Goal: Task Accomplishment & Management: Complete application form

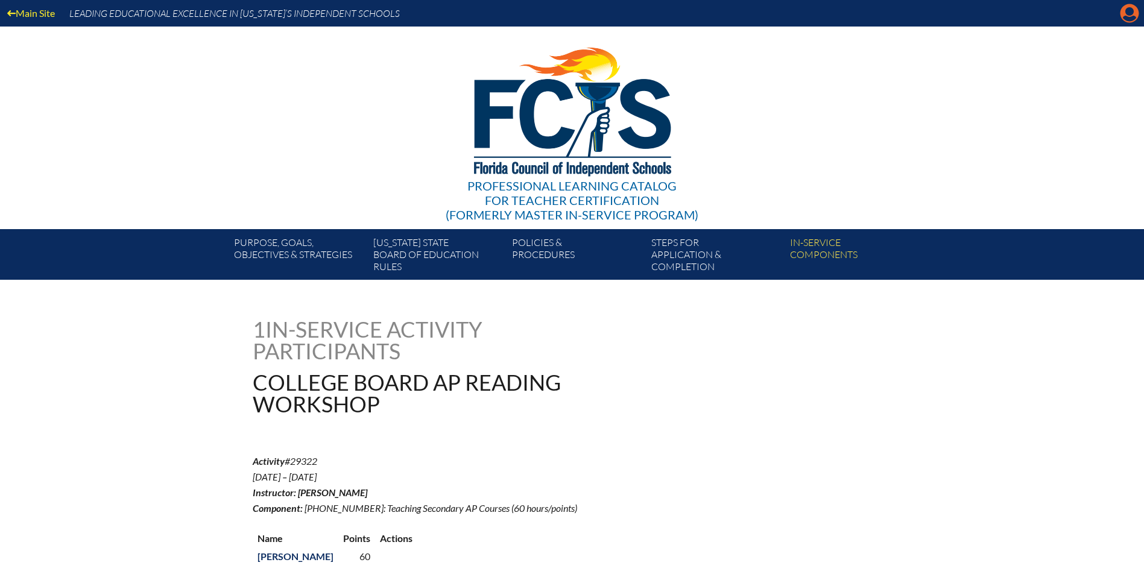
click at [1120, 9] on icon "Manage account" at bounding box center [1129, 13] width 19 height 19
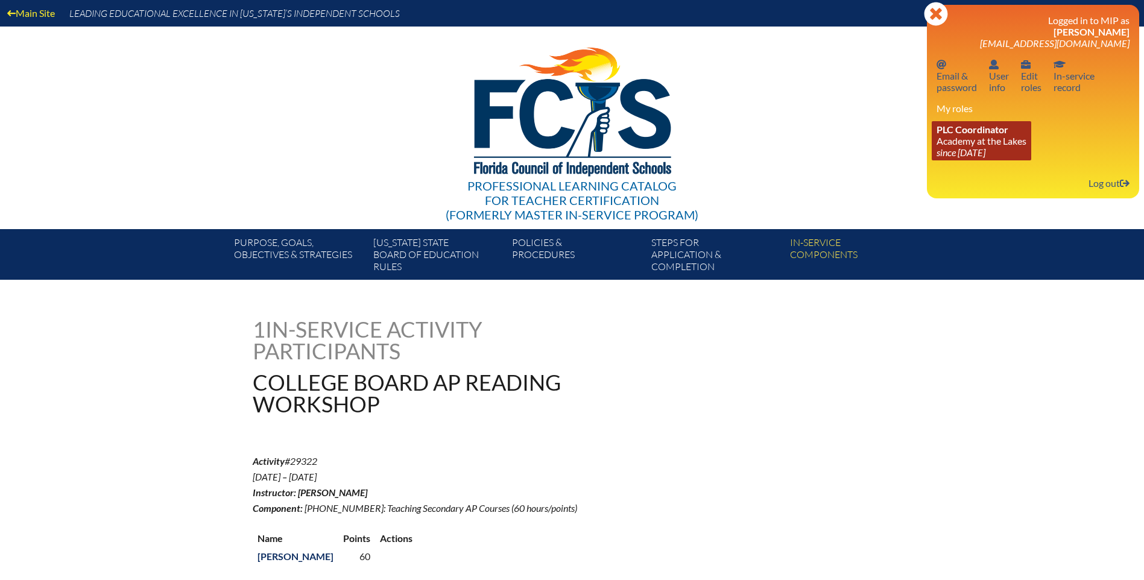
click at [972, 142] on link "PLC Coordinator Academy at the Lakes since 2023 May 24" at bounding box center [981, 140] width 99 height 39
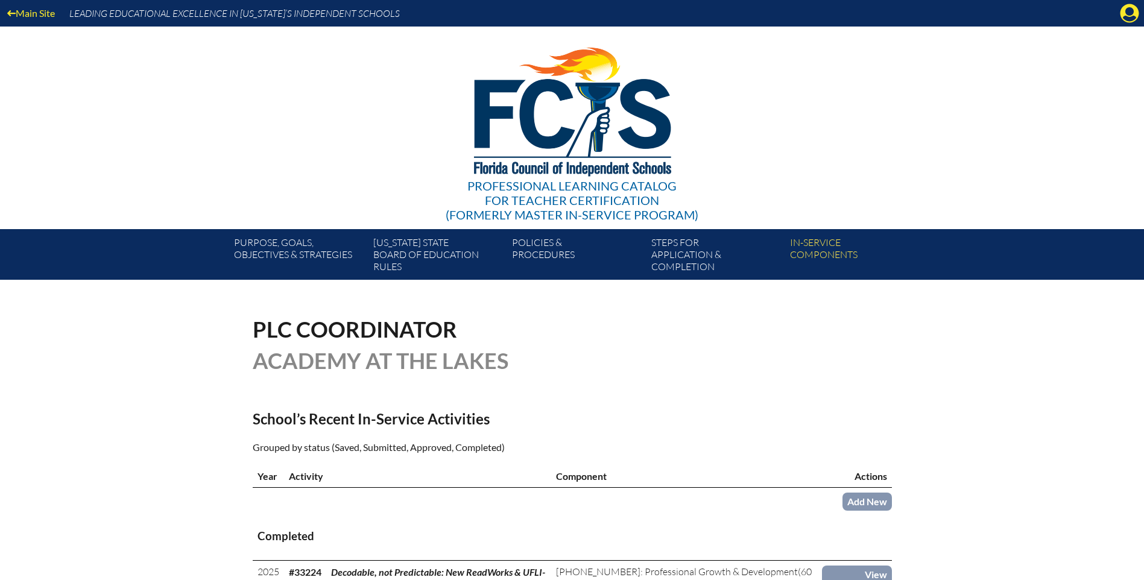
scroll to position [181, 0]
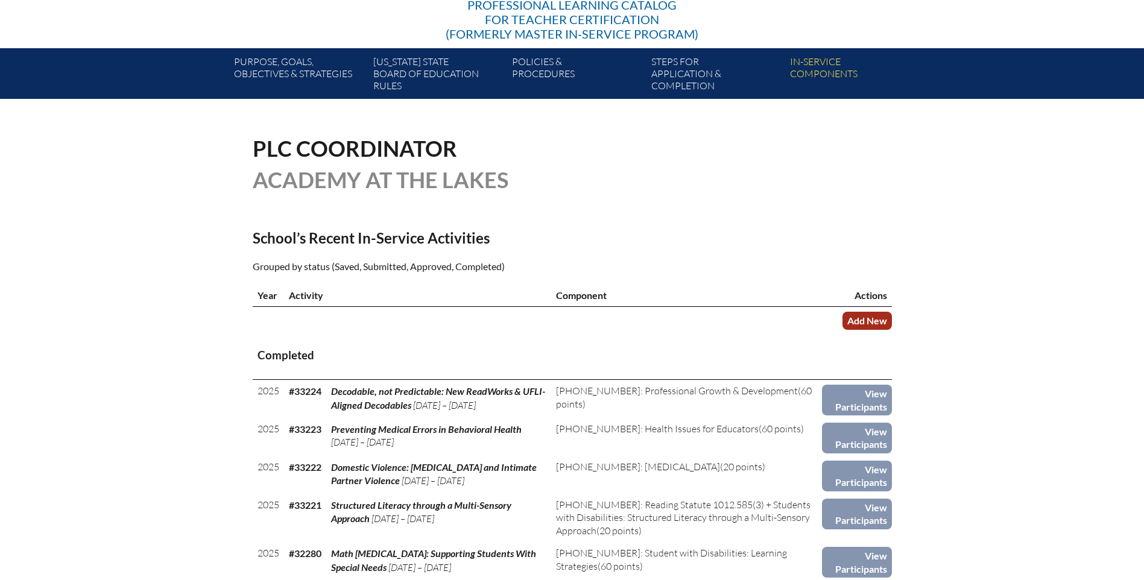
click at [861, 314] on link "Add New" at bounding box center [866, 320] width 49 height 17
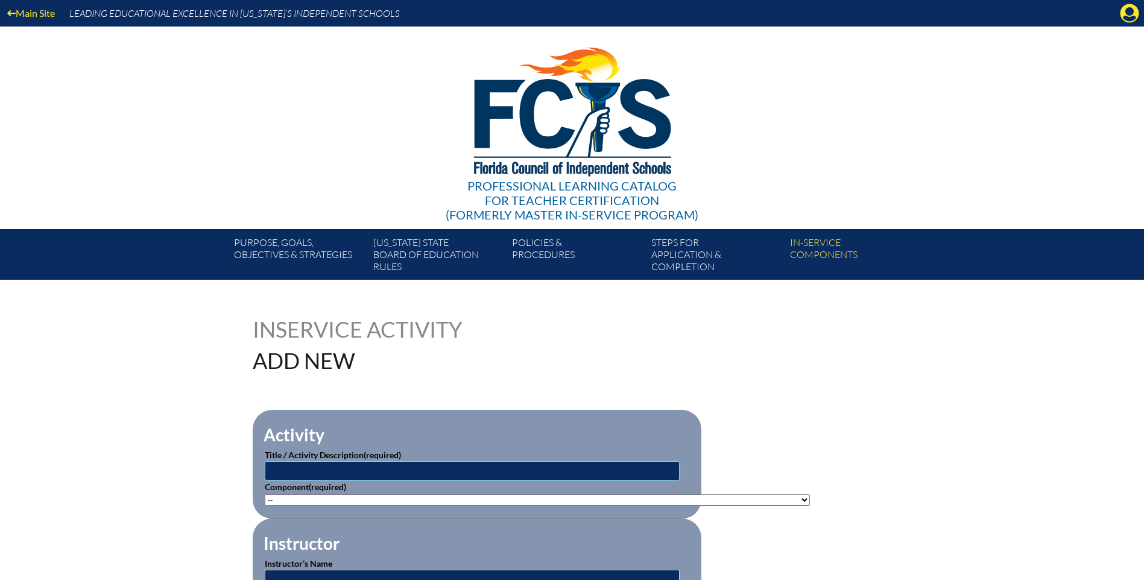
click at [290, 467] on input "text" at bounding box center [472, 470] width 415 height 19
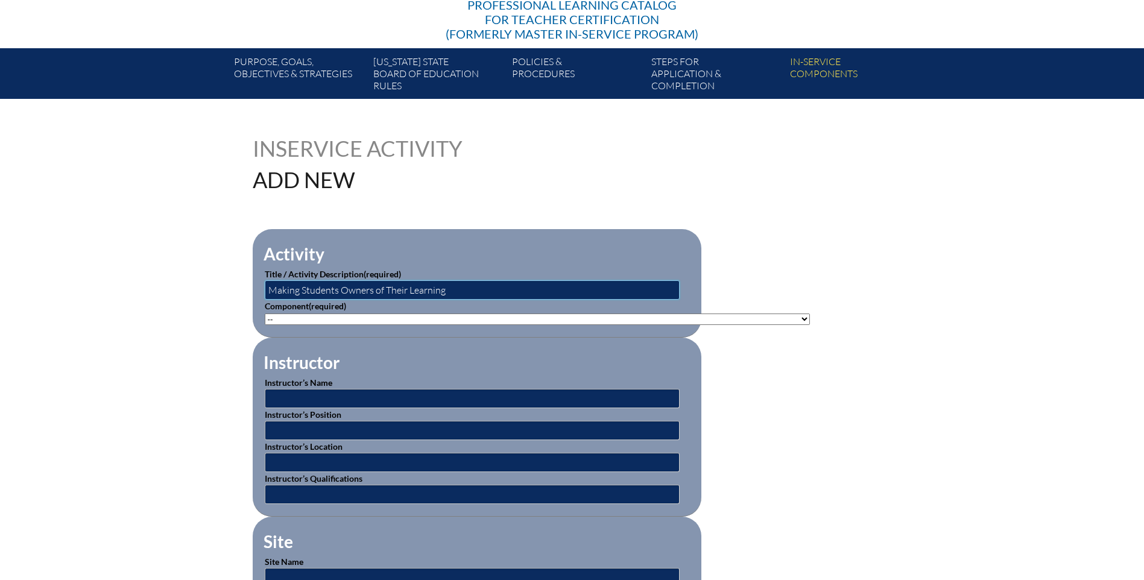
type input "Making Students Owners of Their Learning"
click at [300, 319] on select"]"] "-- 1-000-001: Appropriate Art Activities 1-000-002: Concept and Art Process for…" at bounding box center [537, 319] width 545 height 11
select select"]"] "20506"
click at [265, 314] on select"]"] "-- 1-000-001: Appropriate Art Activities 1-000-002: Concept and Art Process for…" at bounding box center [537, 319] width 545 height 11
drag, startPoint x: 285, startPoint y: 397, endPoint x: 237, endPoint y: 426, distance: 55.4
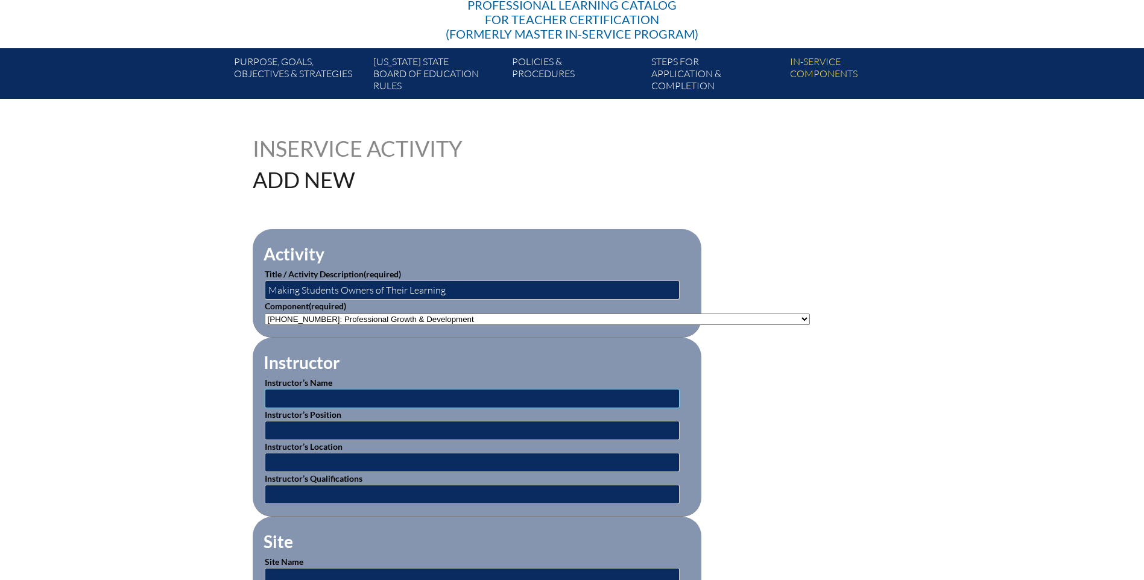
click at [285, 397] on input "text" at bounding box center [472, 398] width 415 height 19
type input "[PERSON_NAME], [PERSON_NAME], [PERSON_NAME], [PERSON_NAME], [PERSON_NAME]"
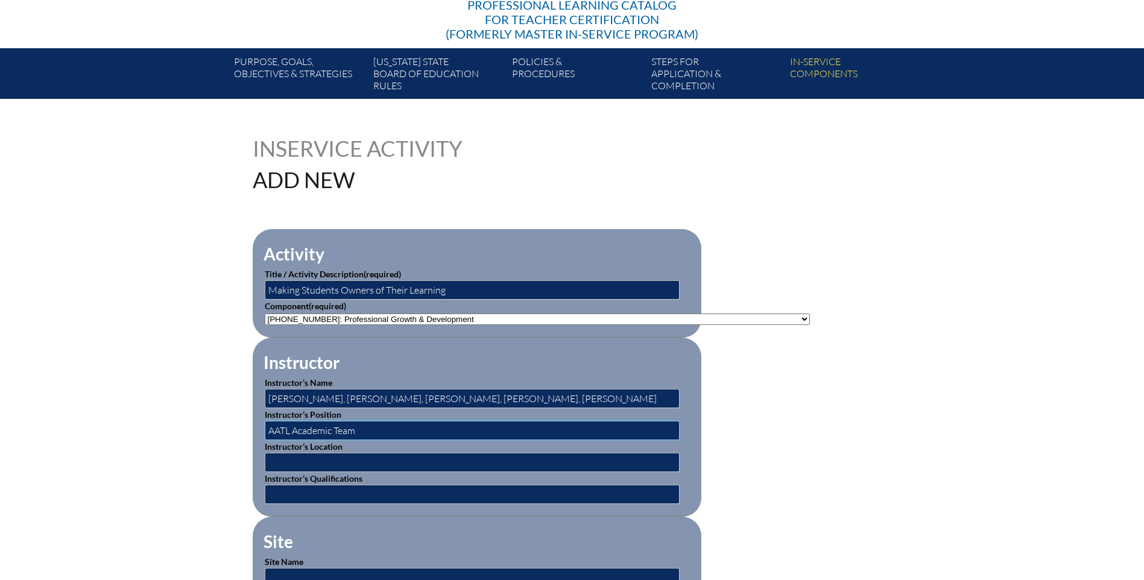
type input "AATL Academic Team"
type input "O"
type input "Academy at the Lakes"
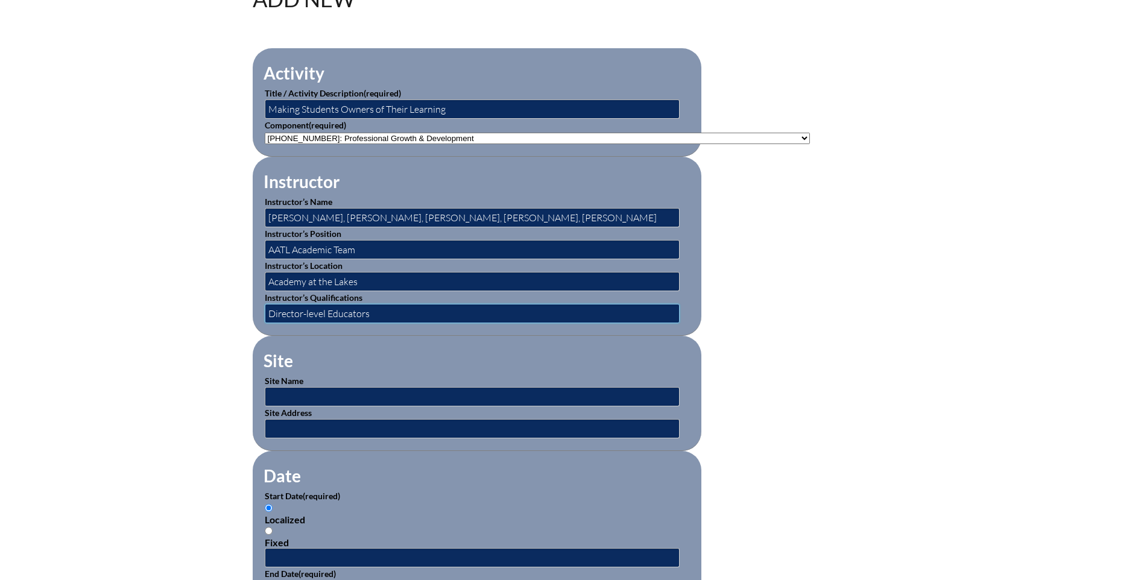
type input "Director-level Educators"
click at [293, 390] on input "text" at bounding box center [472, 396] width 415 height 19
type input "Academy at the Lakes"
click at [286, 420] on input "text" at bounding box center [472, 428] width 415 height 19
type input "[STREET_ADDRESS][PERSON_NAME]"
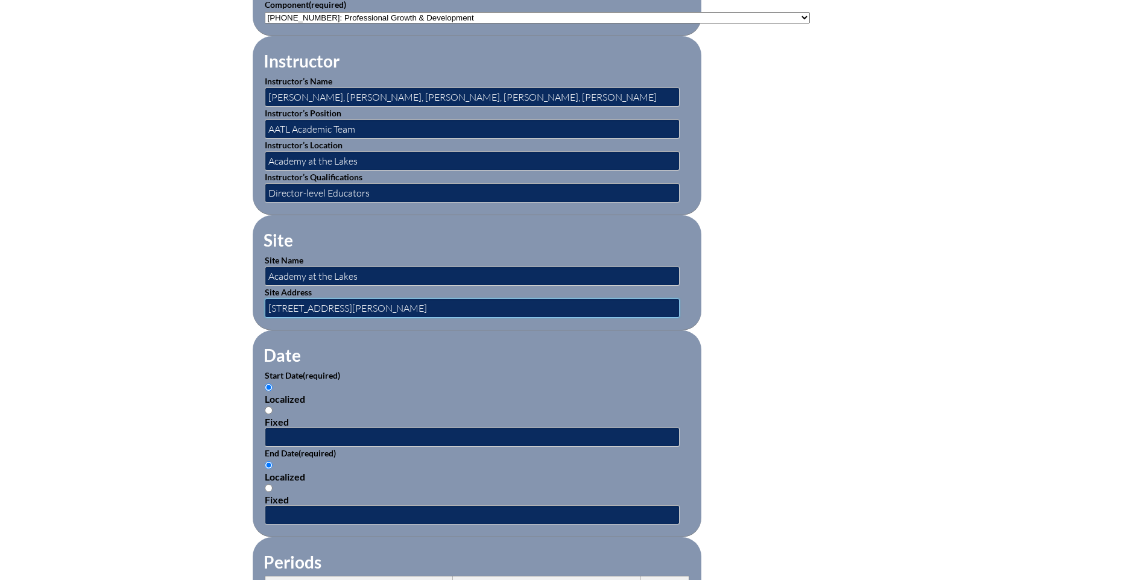
scroll to position [543, 0]
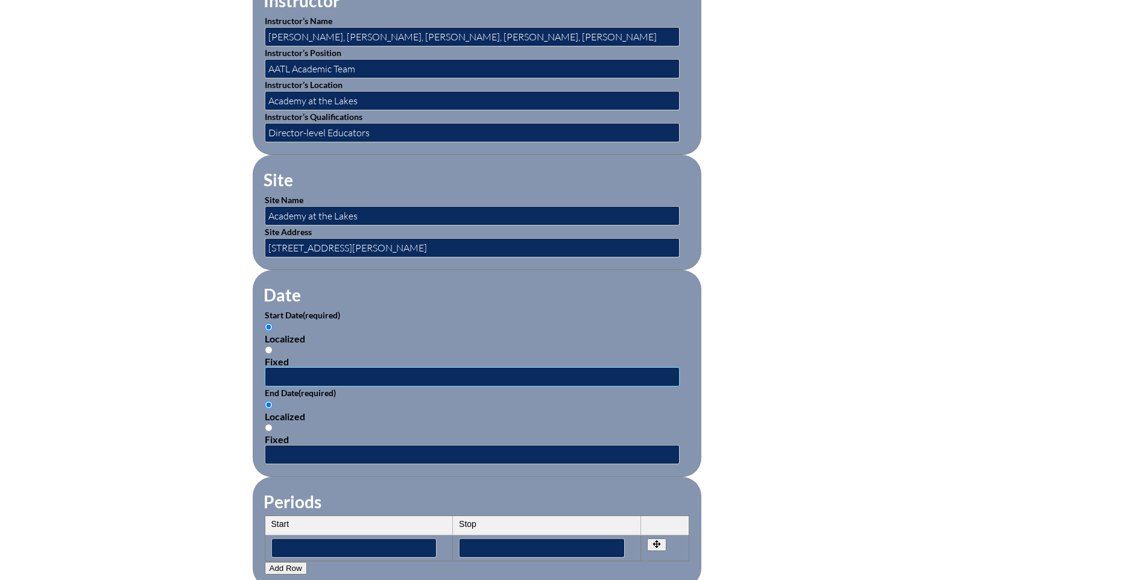
click at [280, 370] on input "text" at bounding box center [472, 376] width 415 height 19
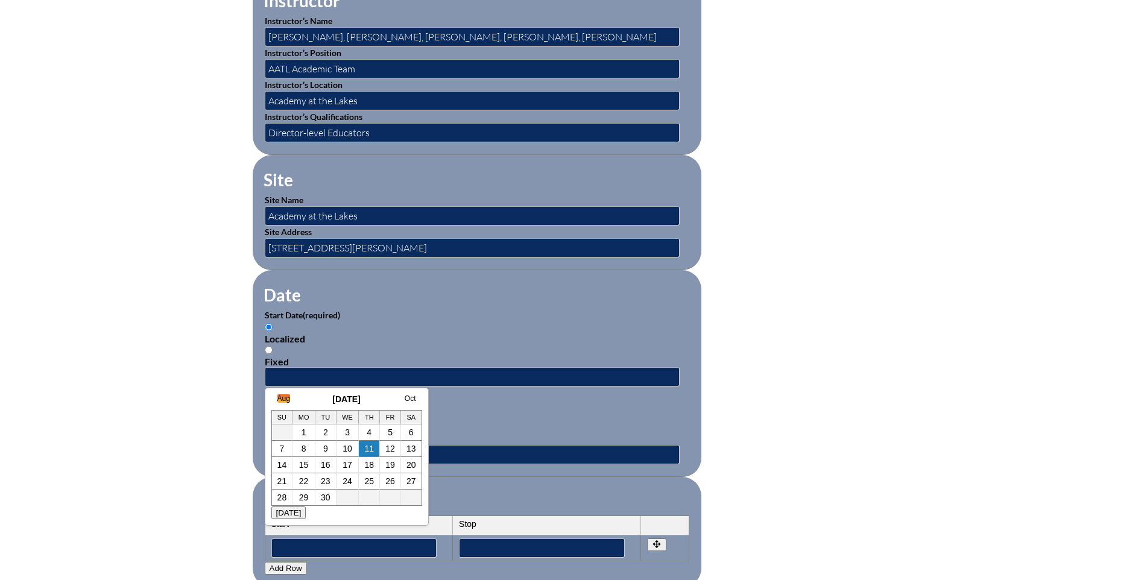
click at [279, 398] on link "Aug" at bounding box center [283, 398] width 13 height 8
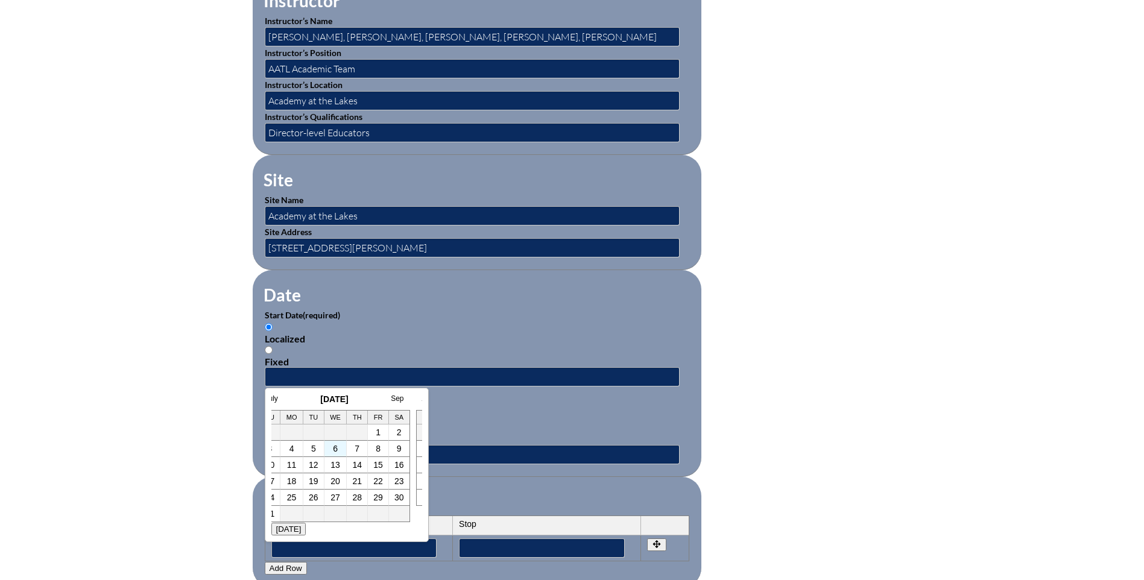
click at [330, 449] on td "6" at bounding box center [335, 449] width 23 height 16
click at [335, 449] on link "6" at bounding box center [335, 449] width 5 height 10
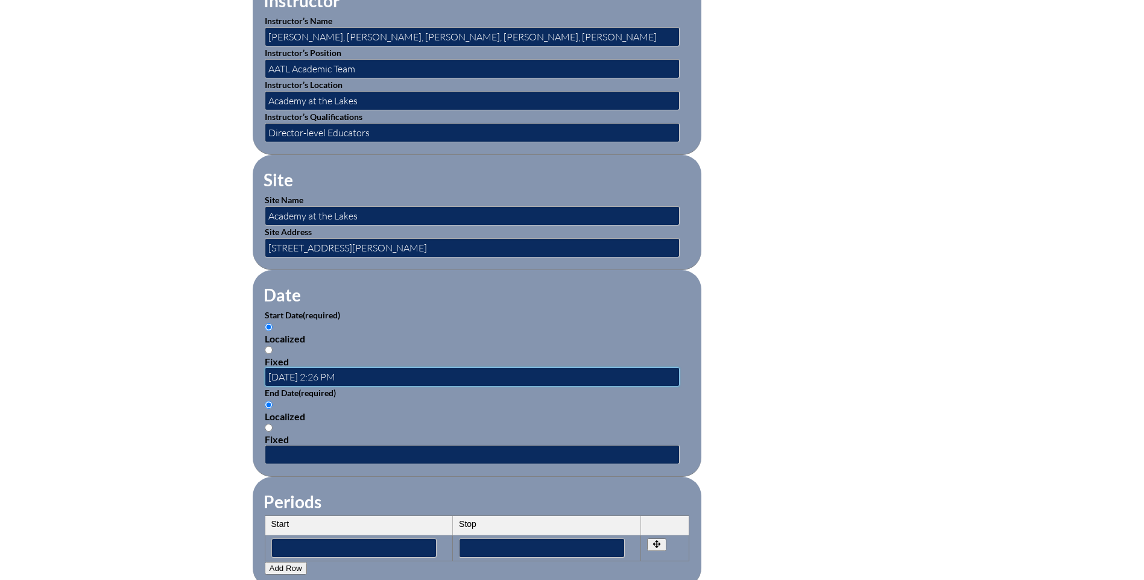
scroll to position [0, 0]
click at [330, 370] on input "2025-08-06 2:26 PM" at bounding box center [472, 376] width 415 height 19
drag, startPoint x: 358, startPoint y: 370, endPoint x: 321, endPoint y: 370, distance: 36.8
click at [321, 370] on input "2025-08-06 2:26 PM" at bounding box center [472, 376] width 415 height 19
type input "2025-08-06 10:00 AM"
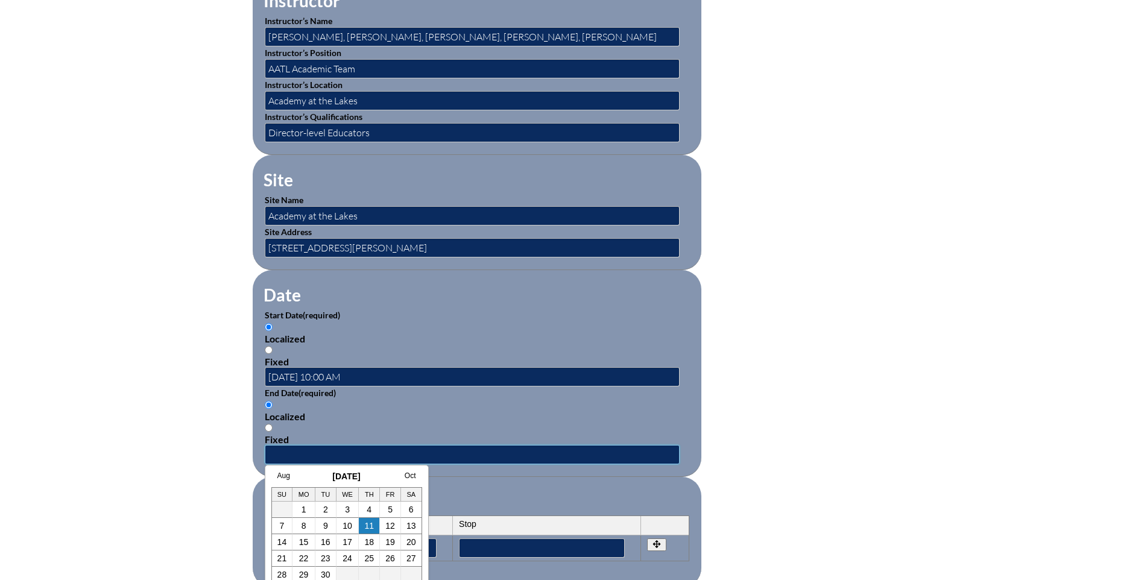
click at [308, 446] on input "text" at bounding box center [472, 454] width 415 height 19
click at [283, 476] on link "Aug" at bounding box center [283, 476] width 13 height 8
click at [333, 525] on link "6" at bounding box center [335, 526] width 5 height 10
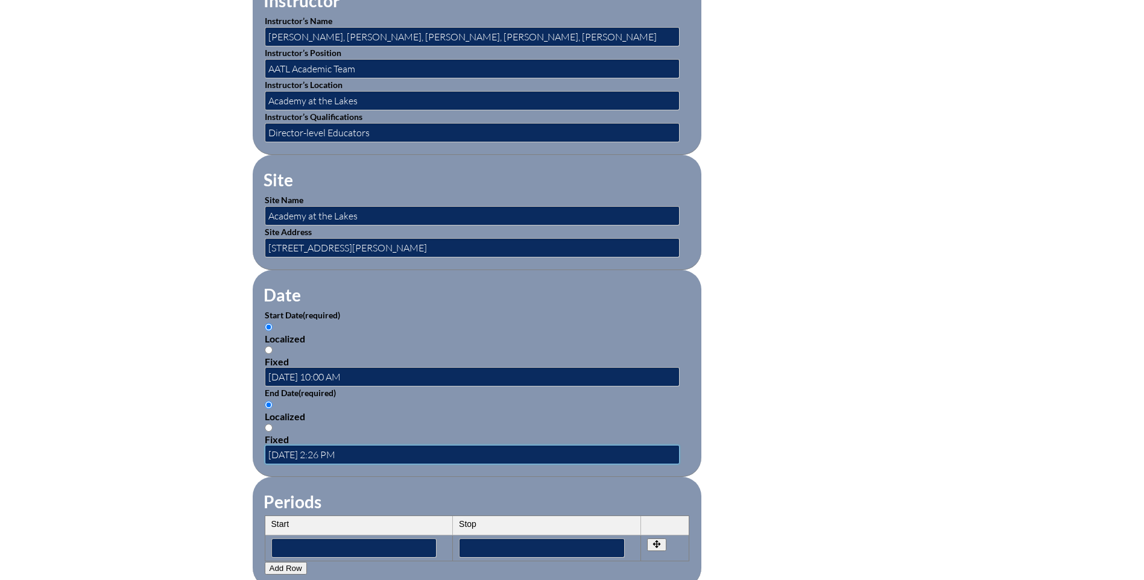
scroll to position [0, 0]
click at [364, 449] on input "2025-08-06 2:26 PM" at bounding box center [472, 454] width 415 height 19
drag, startPoint x: 342, startPoint y: 446, endPoint x: 330, endPoint y: 454, distance: 14.2
click at [338, 447] on input "2025-08-06 2:26 PM" at bounding box center [472, 454] width 415 height 19
type input "2025-08-06 12:00 PM"
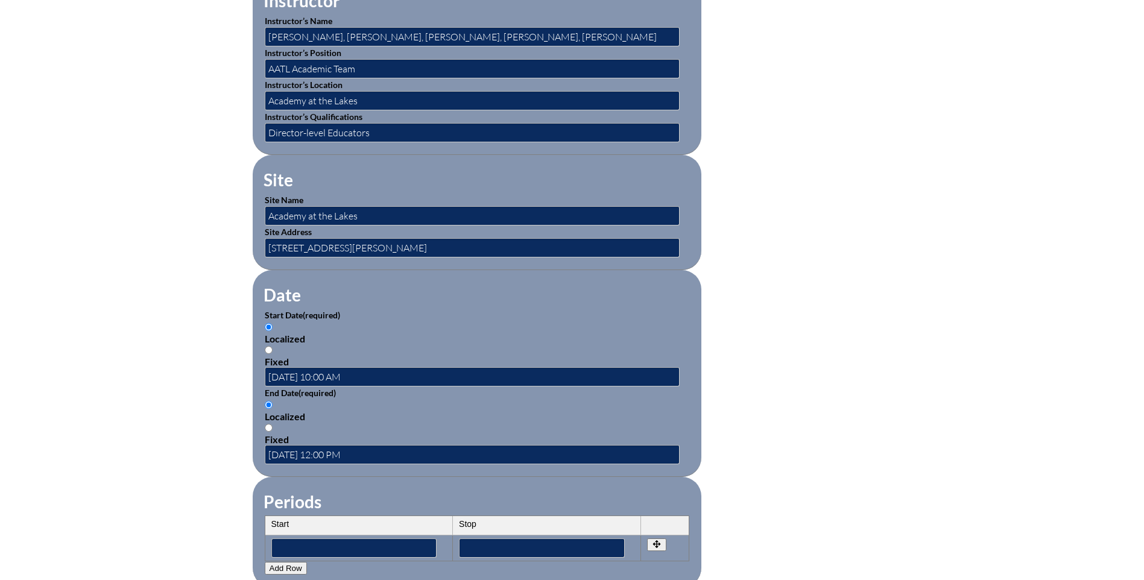
click at [191, 420] on div "Inservice Activity Add New Activity Title / Activity Description (required) Mak…" at bounding box center [572, 341] width 1144 height 1131
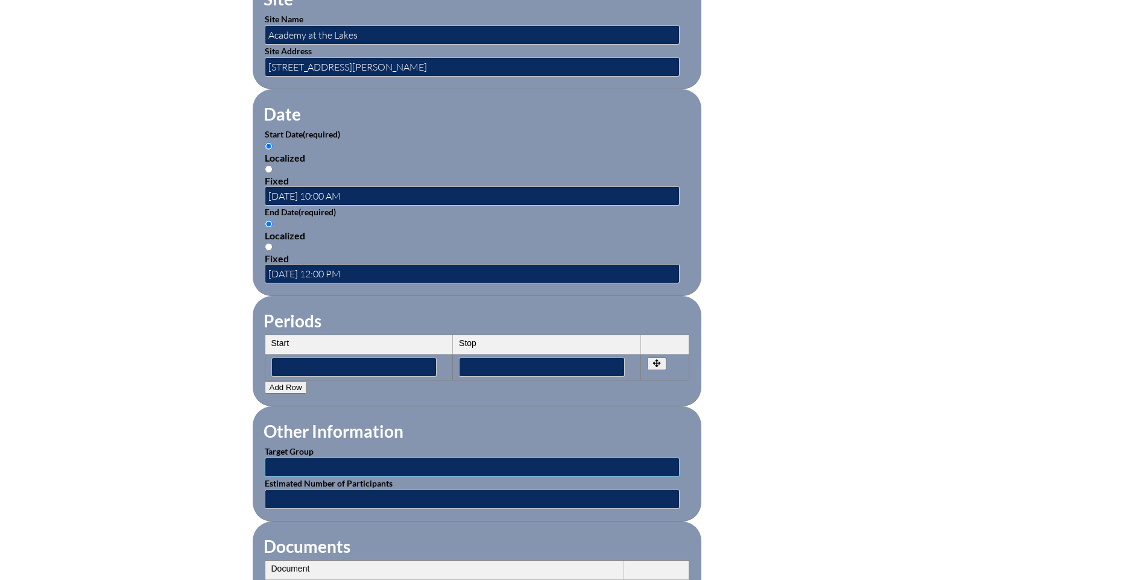
click at [308, 458] on input "text" at bounding box center [472, 467] width 415 height 19
type input "Faculty"
click at [291, 490] on input "text" at bounding box center [472, 499] width 415 height 19
click at [854, 406] on form "Activity Title / Activity Description (required) Making Students Owners of Thei…" at bounding box center [572, 206] width 639 height 1040
click at [292, 490] on input "text" at bounding box center [472, 499] width 415 height 19
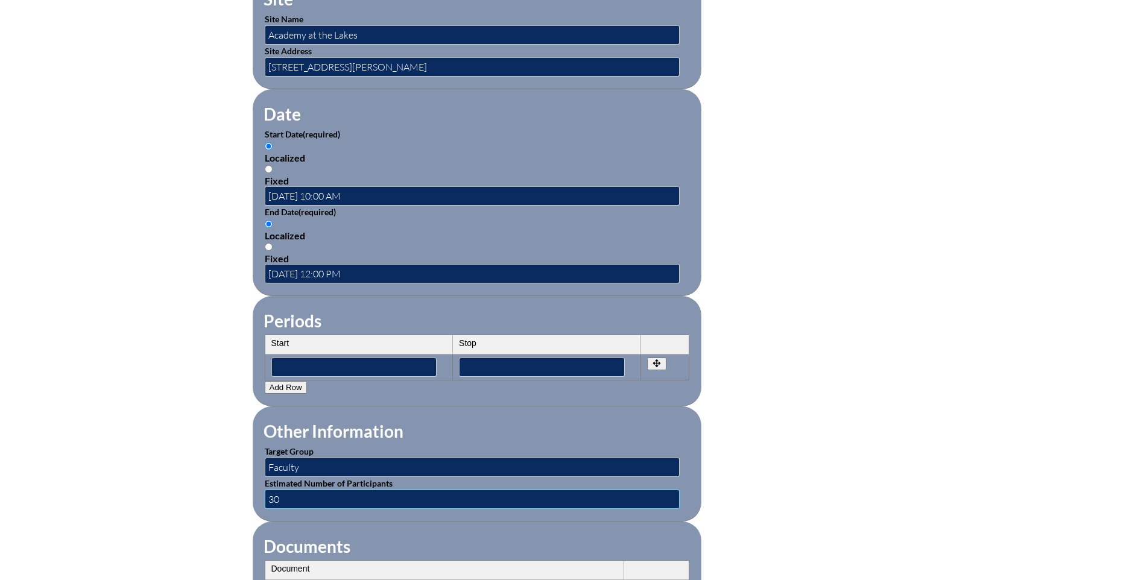
type input "30"
click at [190, 441] on div "Inservice Activity Add New Activity Title / Activity Description (required) Mak…" at bounding box center [572, 160] width 1144 height 1131
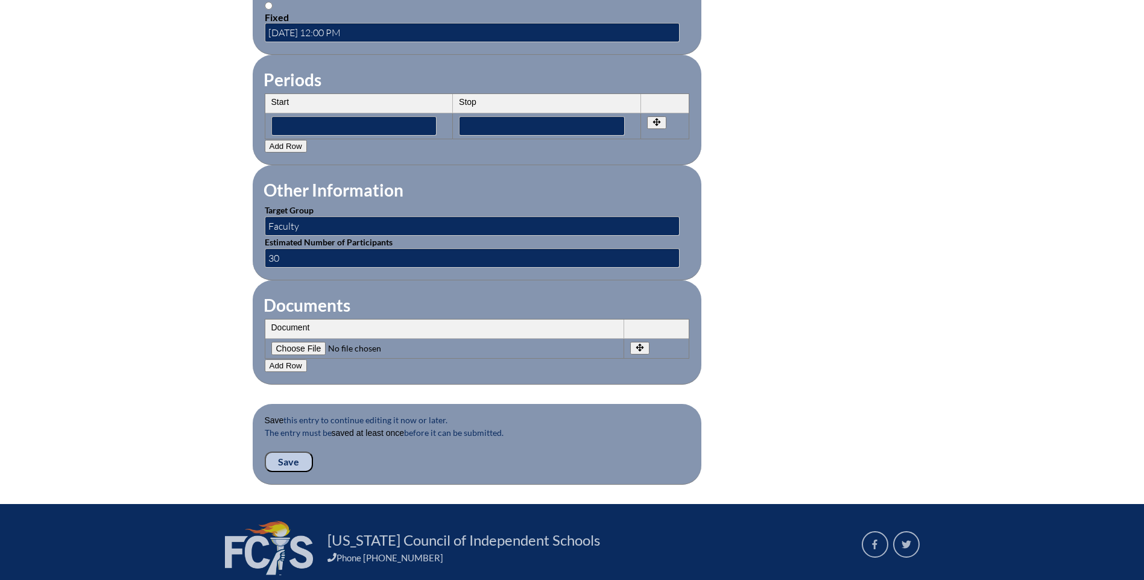
click at [278, 452] on input "Save" at bounding box center [289, 462] width 48 height 21
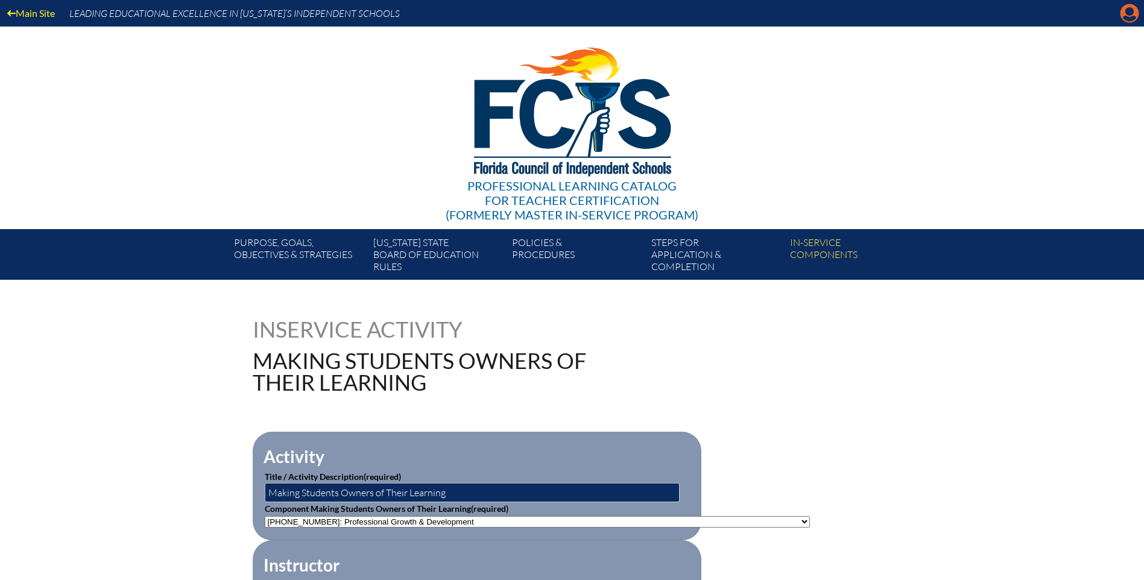
click at [1135, 11] on icon at bounding box center [1129, 13] width 19 height 19
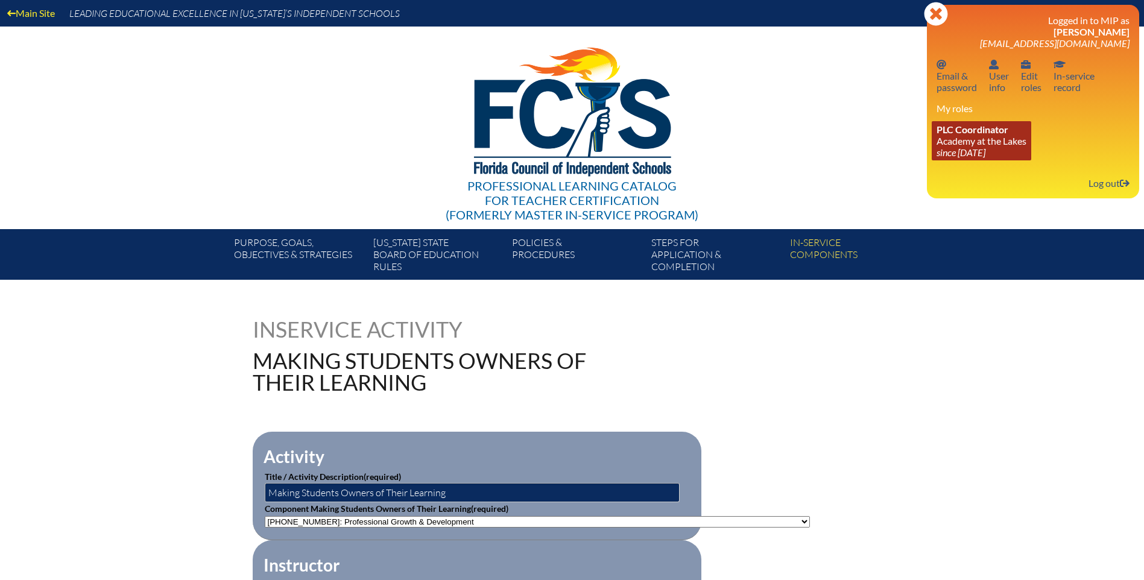
click at [962, 136] on link "PLC Coordinator Academy at the Lakes since 2023 May 24" at bounding box center [981, 140] width 99 height 39
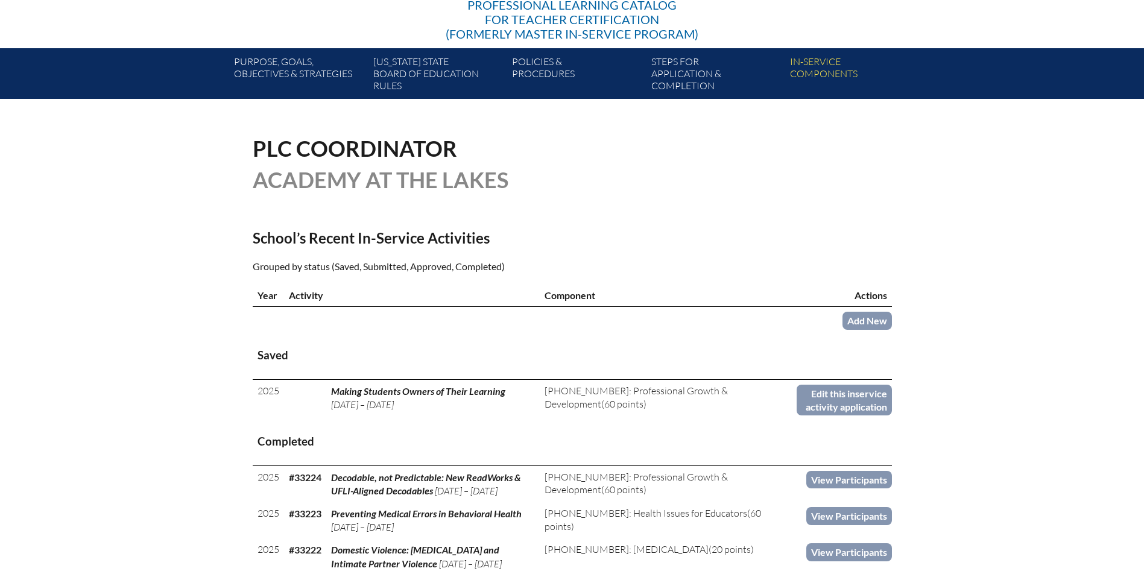
scroll to position [241, 0]
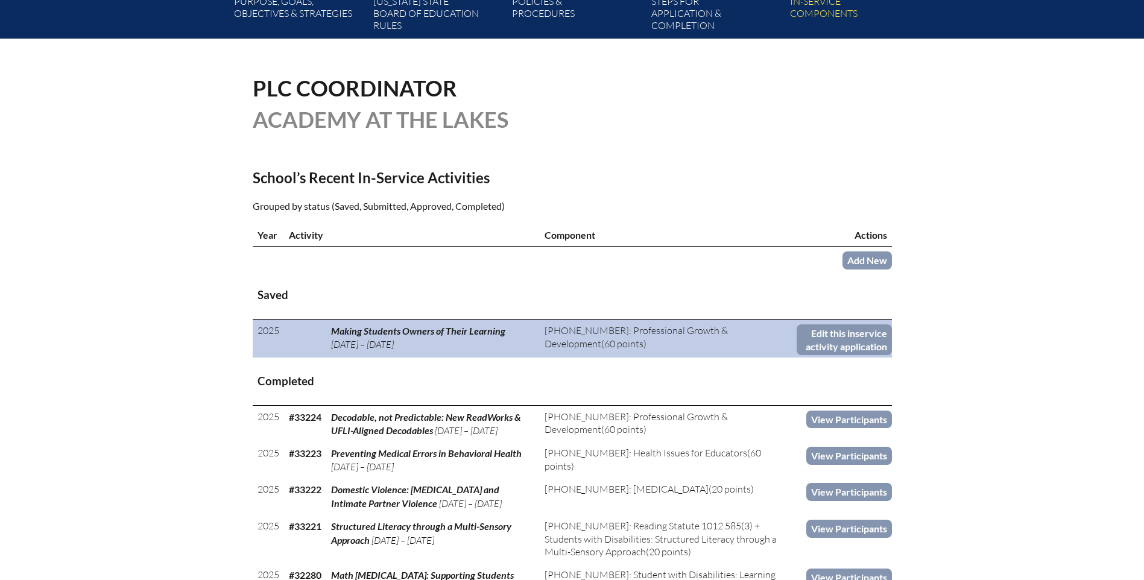
click at [841, 355] on td "Edit this inservice activity application" at bounding box center [844, 339] width 95 height 38
click at [812, 336] on link "Edit this inservice activity application" at bounding box center [844, 339] width 95 height 31
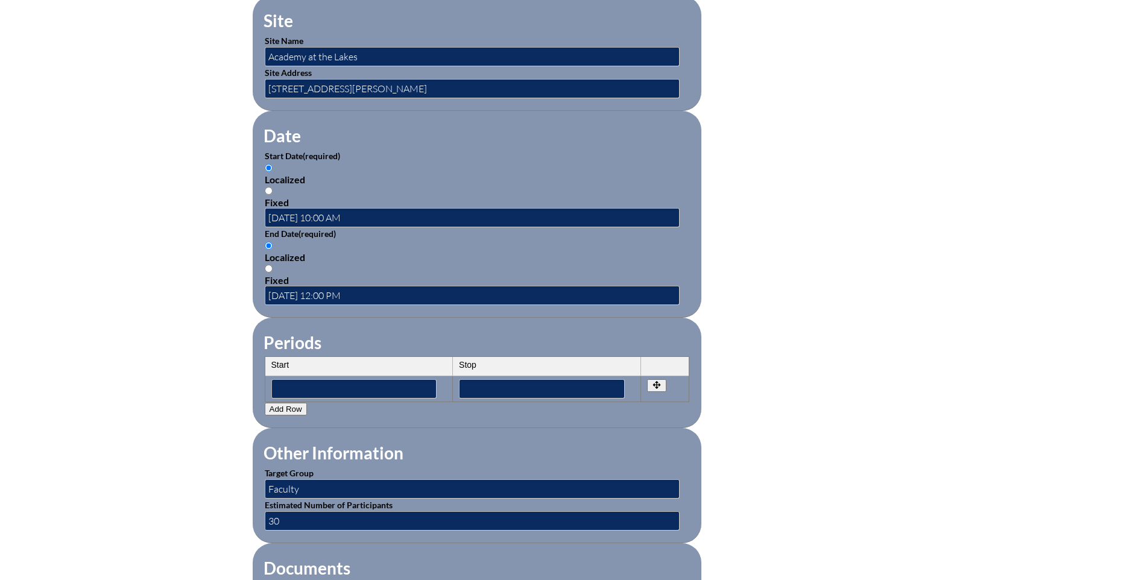
scroll to position [965, 0]
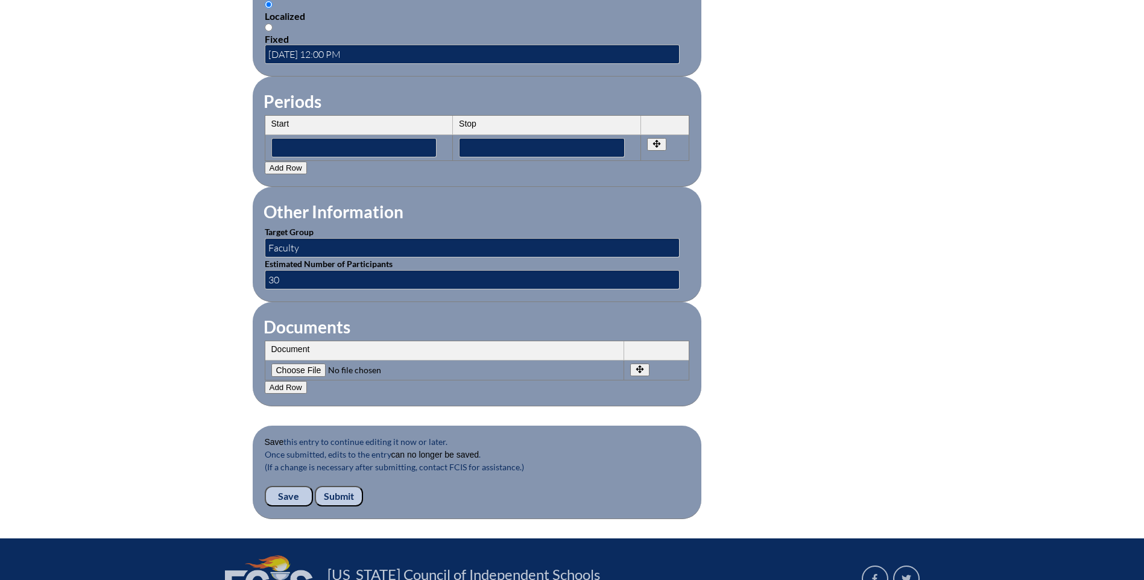
click at [347, 486] on input "Submit" at bounding box center [339, 496] width 48 height 21
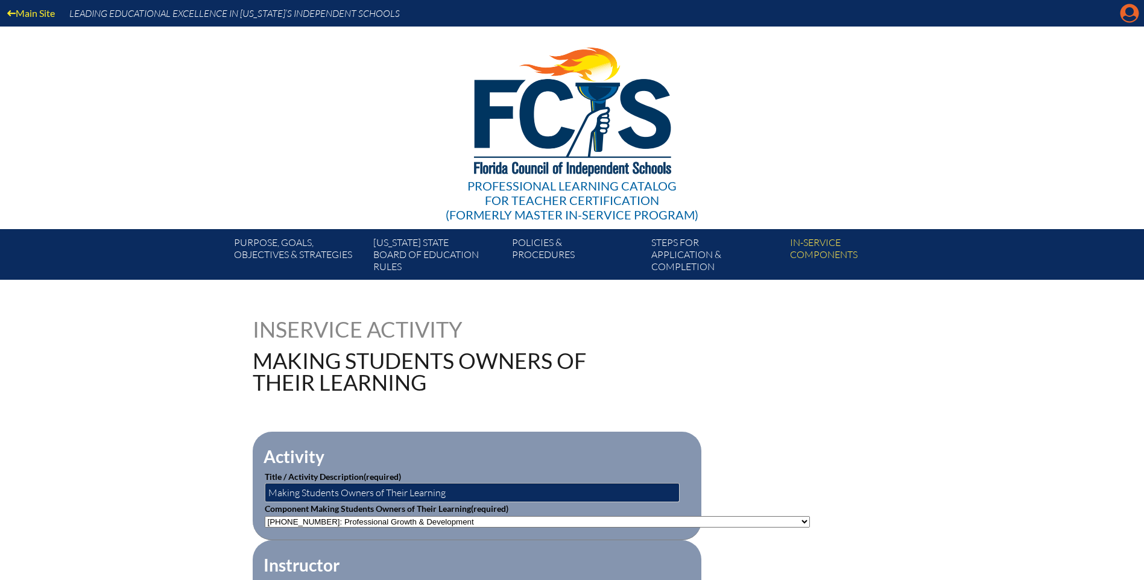
click at [1135, 4] on icon "Manage account" at bounding box center [1129, 13] width 19 height 19
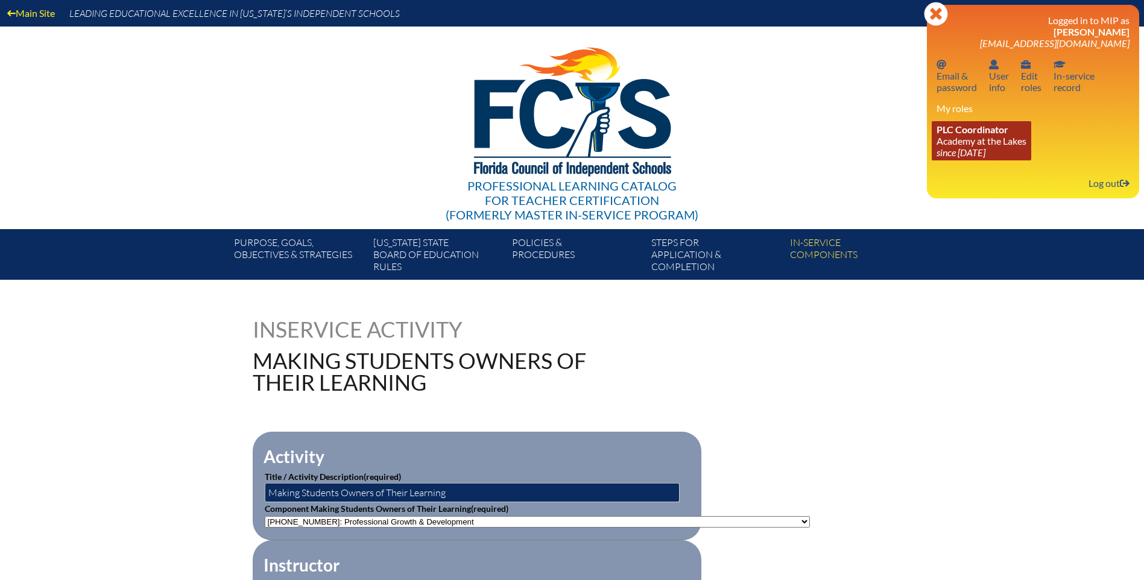
click at [991, 129] on span "PLC Coordinator" at bounding box center [972, 129] width 72 height 11
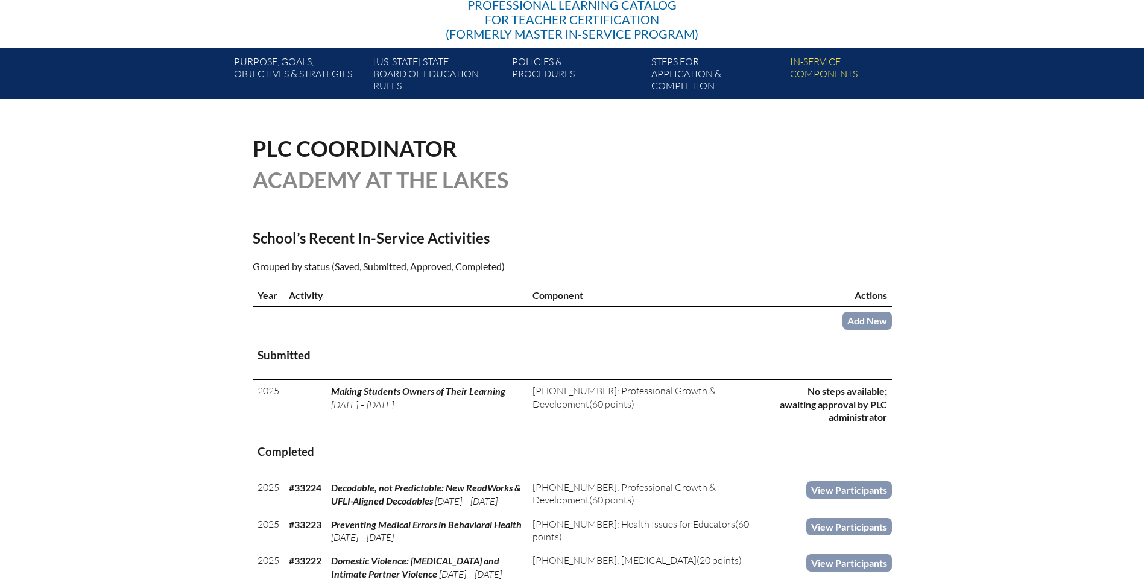
scroll to position [241, 0]
